Goal: Navigation & Orientation: Find specific page/section

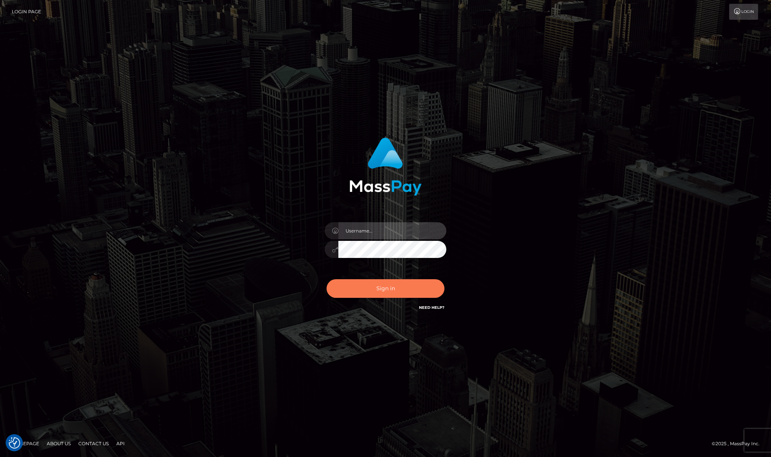
type input "Josue perales"
click at [387, 288] on button "Sign in" at bounding box center [386, 288] width 118 height 19
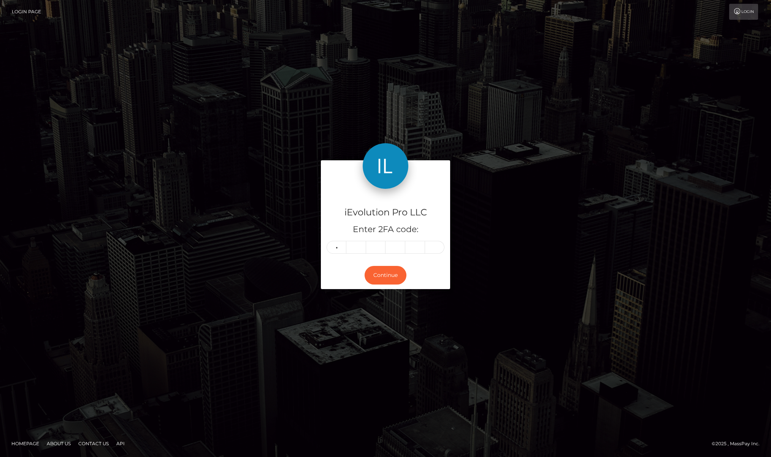
type input "3"
type input "4"
type input "9"
type input "3"
type input "2"
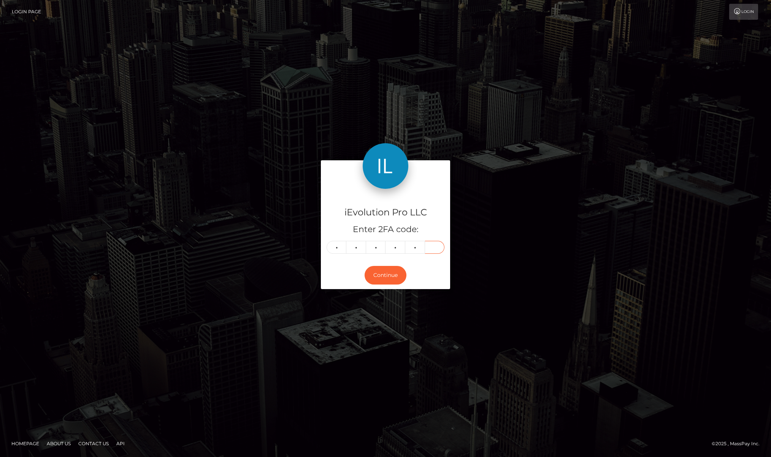
type input "4"
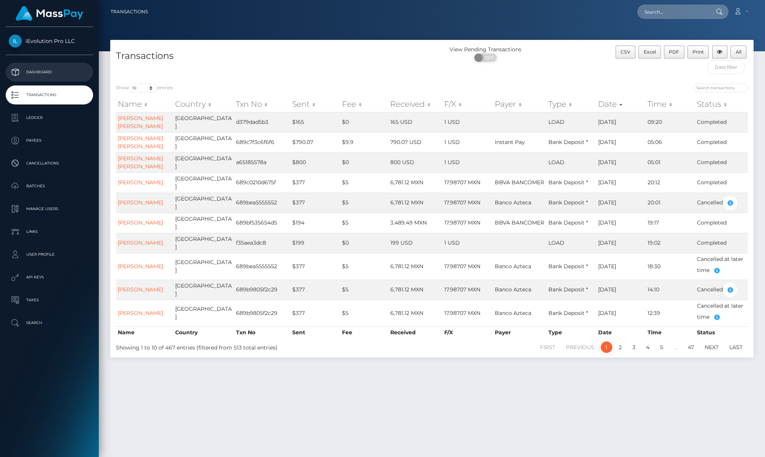
click at [25, 68] on p "Dashboard" at bounding box center [49, 72] width 81 height 11
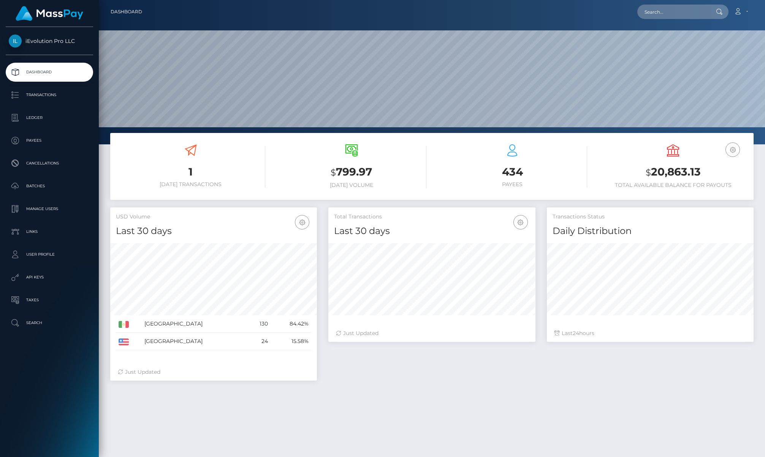
scroll to position [135, 207]
click at [49, 69] on p "Dashboard" at bounding box center [49, 72] width 81 height 11
